Goal: Information Seeking & Learning: Learn about a topic

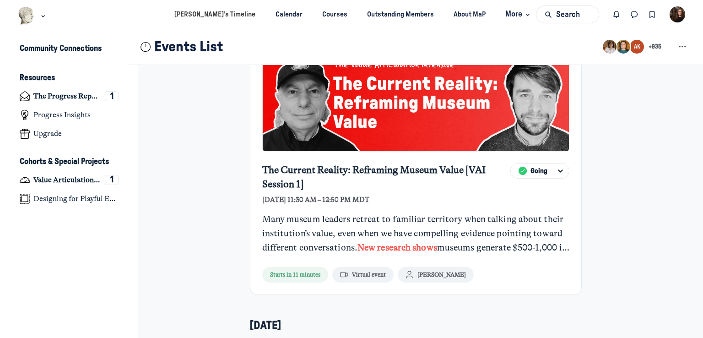
scroll to position [218, 0]
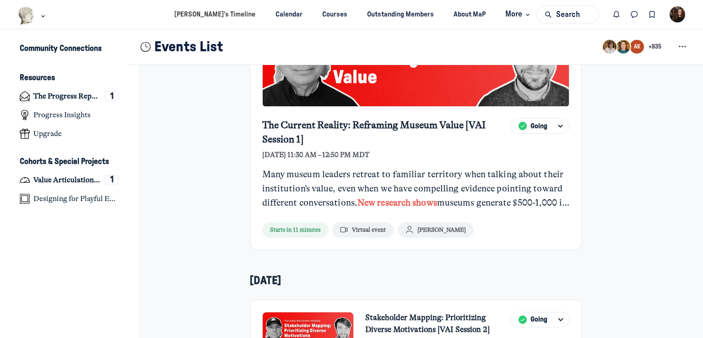
click at [440, 196] on div "Many museum leaders retreat to familiar territory when talking about their inst…" at bounding box center [415, 188] width 307 height 42
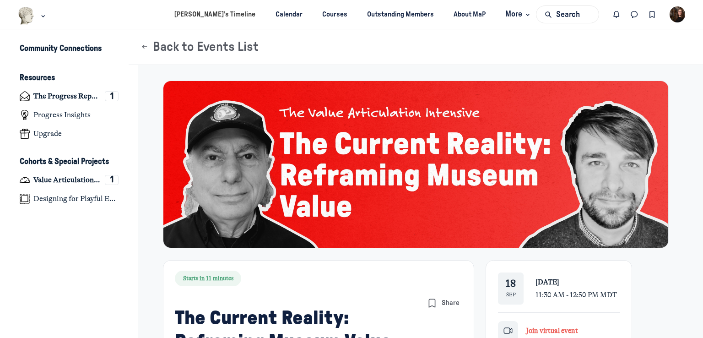
drag, startPoint x: 484, startPoint y: 196, endPoint x: 410, endPoint y: 178, distance: 76.5
click at [410, 178] on img "Main Content" at bounding box center [416, 163] width 506 height 167
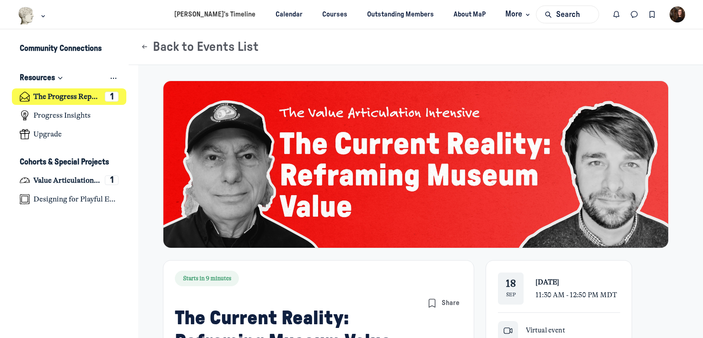
click at [104, 97] on link "The Progress Report 1" at bounding box center [69, 96] width 115 height 17
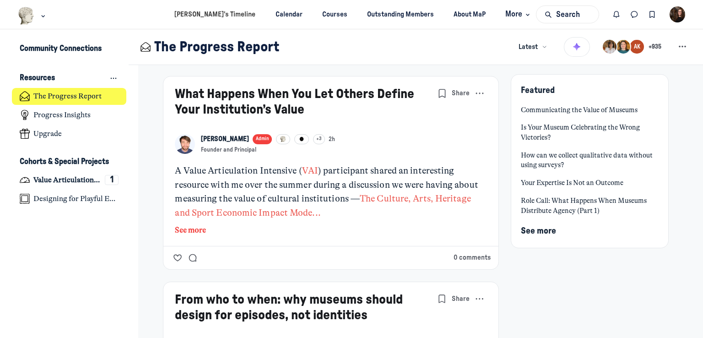
scroll to position [243, 0]
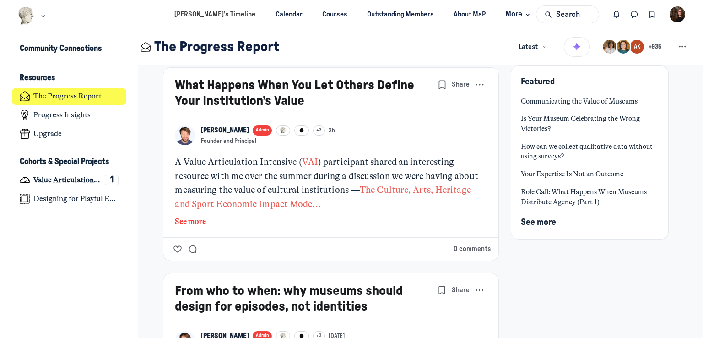
click at [306, 161] on link "VAI" at bounding box center [310, 161] width 16 height 11
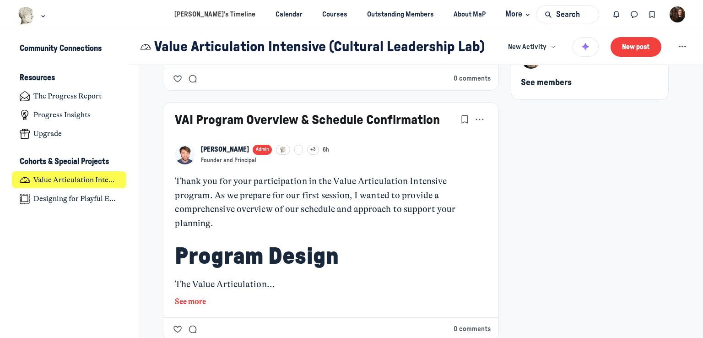
scroll to position [209, 0]
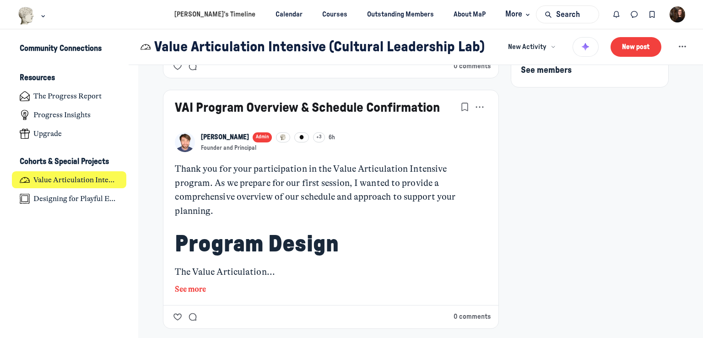
click at [194, 281] on div "VAI Program Overview & Schedule Confirmation KB Kyle Bowen Admin +3 6h Founder …" at bounding box center [330, 197] width 335 height 215
click at [195, 283] on button "See more" at bounding box center [330, 289] width 311 height 12
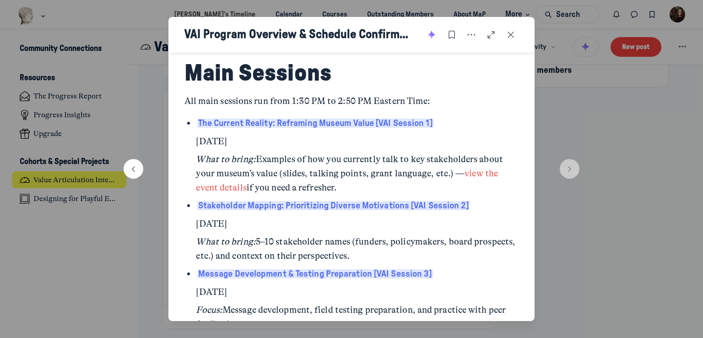
scroll to position [222, 0]
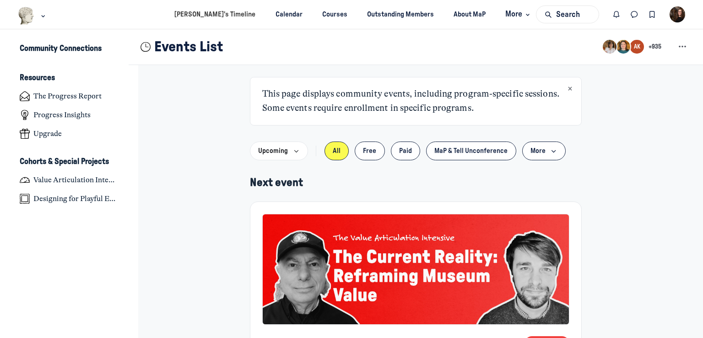
scroll to position [2544, 1797]
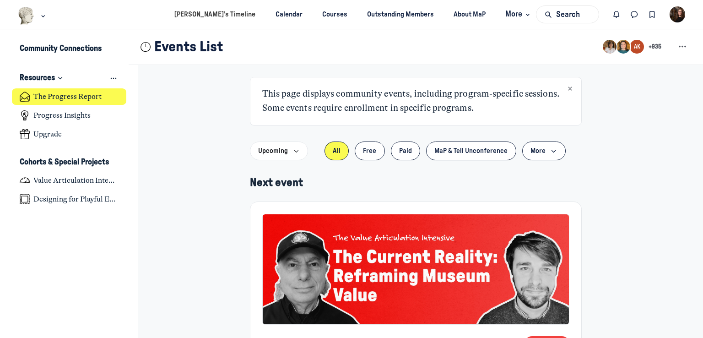
click at [75, 94] on h4 "The Progress Report" at bounding box center [67, 96] width 68 height 9
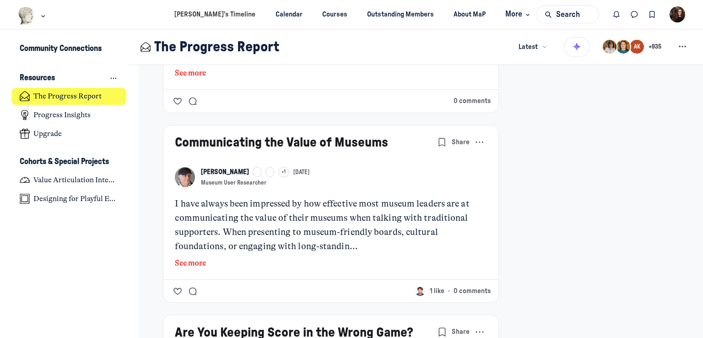
scroll to position [619, 0]
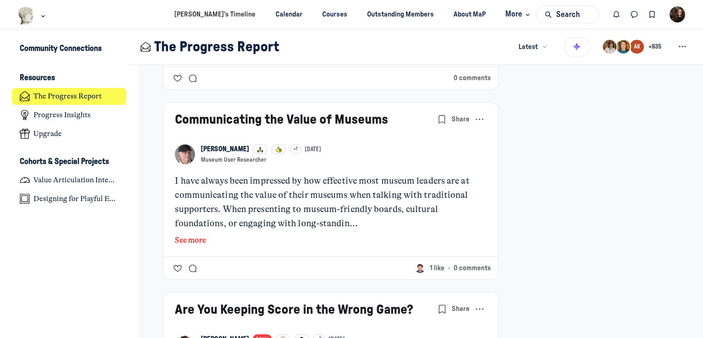
click at [306, 119] on link "Communicating the Value of Museums" at bounding box center [281, 119] width 213 height 13
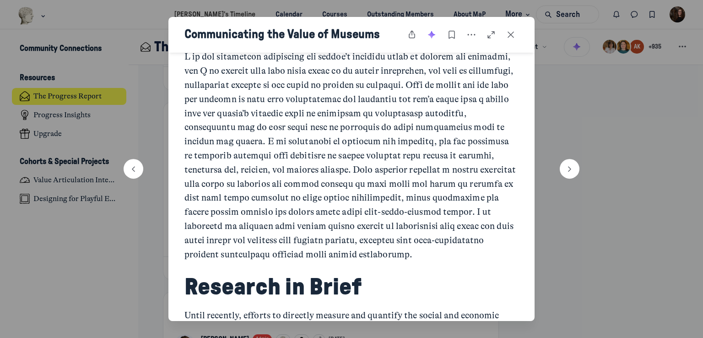
scroll to position [422, 0]
